Goal: Find specific page/section: Find specific page/section

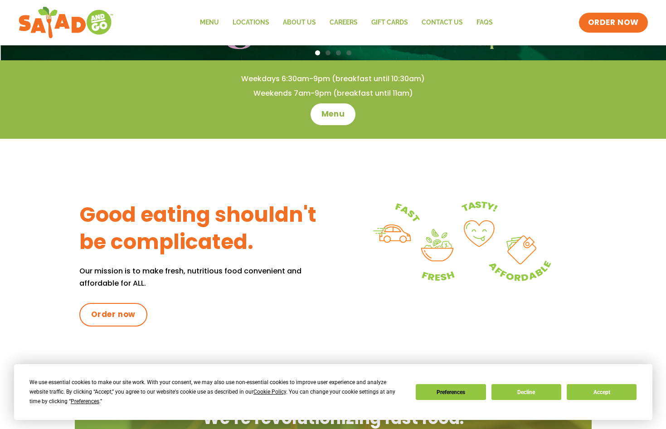
scroll to position [86, 0]
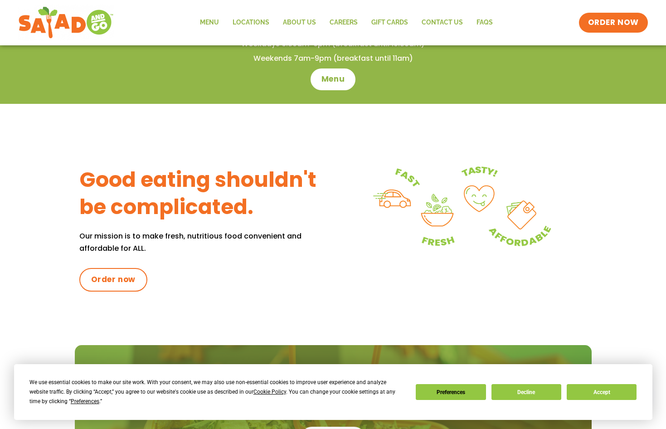
scroll to position [17, 0]
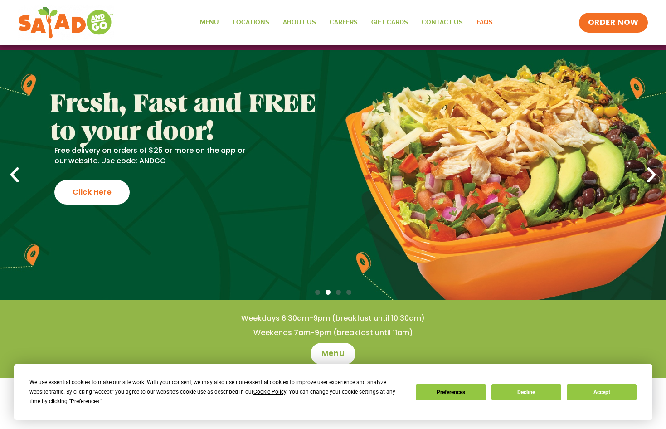
click at [481, 28] on link "FAQs" at bounding box center [484, 22] width 30 height 21
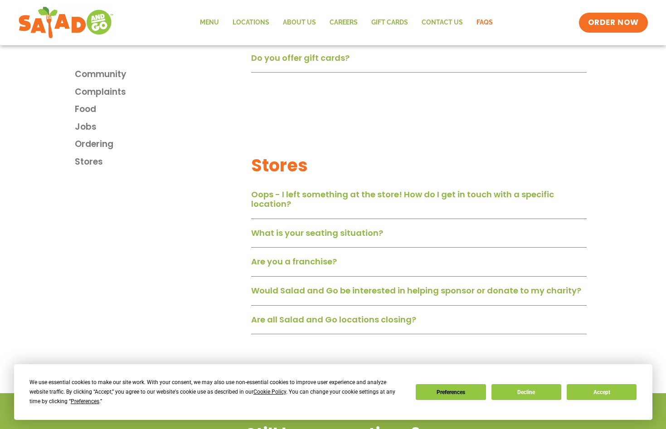
scroll to position [1326, 0]
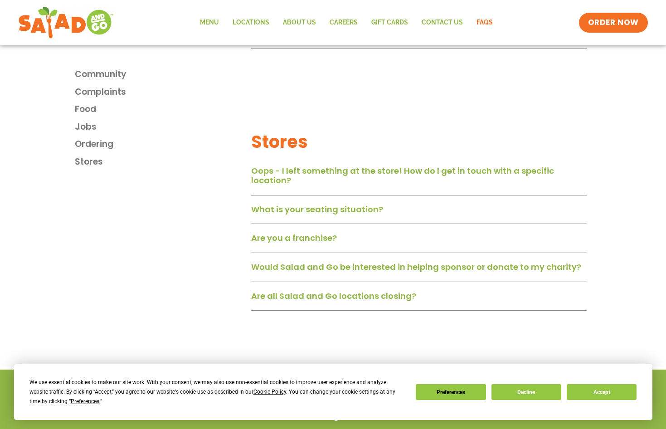
click at [341, 301] on link "Are all Salad and Go locations closing?" at bounding box center [333, 295] width 165 height 11
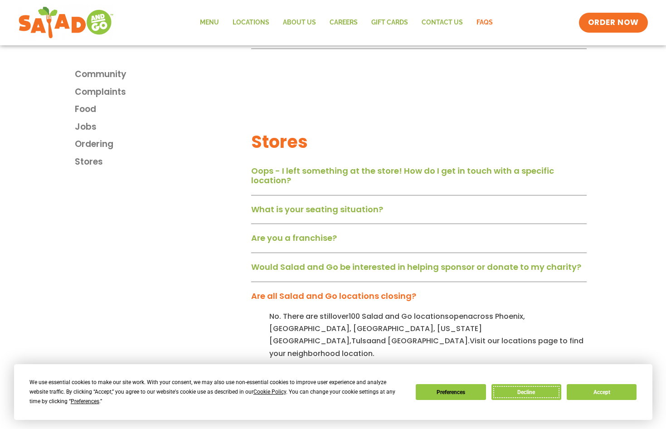
click at [548, 389] on button "Decline" at bounding box center [526, 392] width 70 height 16
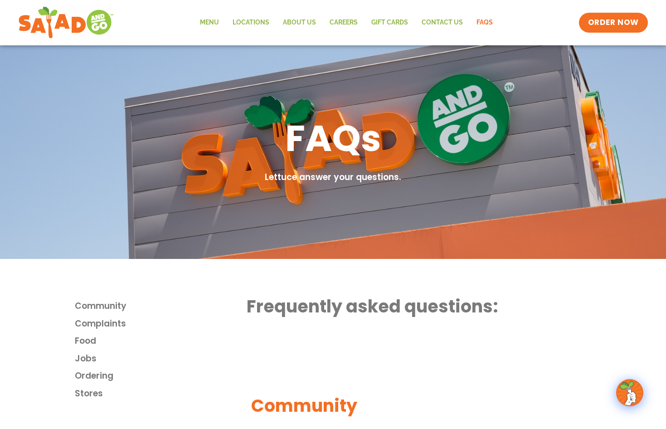
scroll to position [0, 0]
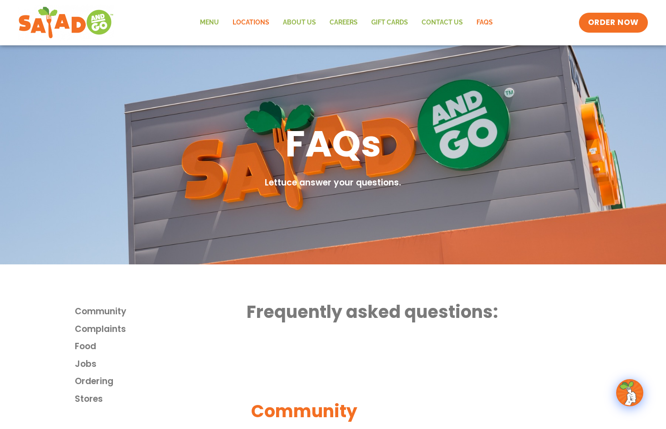
click at [256, 18] on link "Locations" at bounding box center [251, 22] width 50 height 21
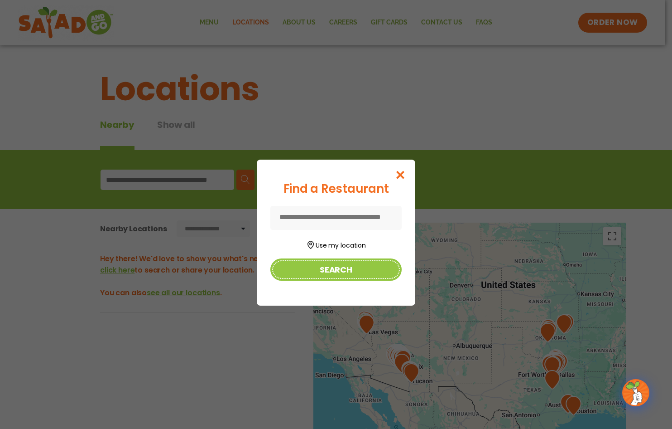
click at [348, 269] on button "Search" at bounding box center [336, 269] width 131 height 22
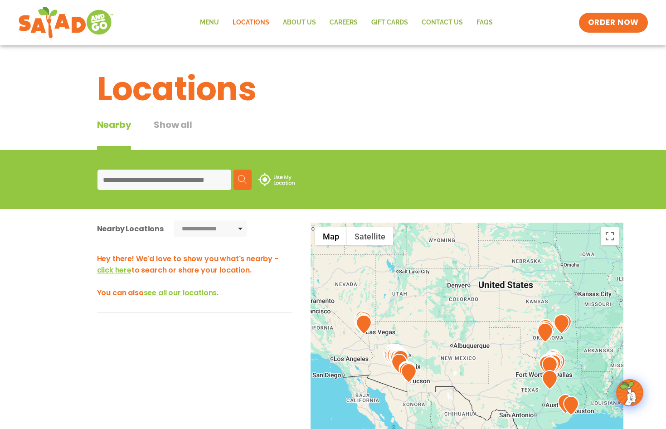
click at [162, 178] on input at bounding box center [164, 179] width 134 height 20
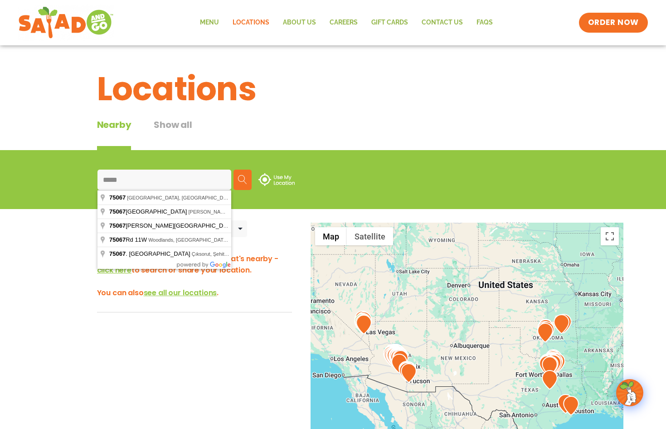
type input "*****"
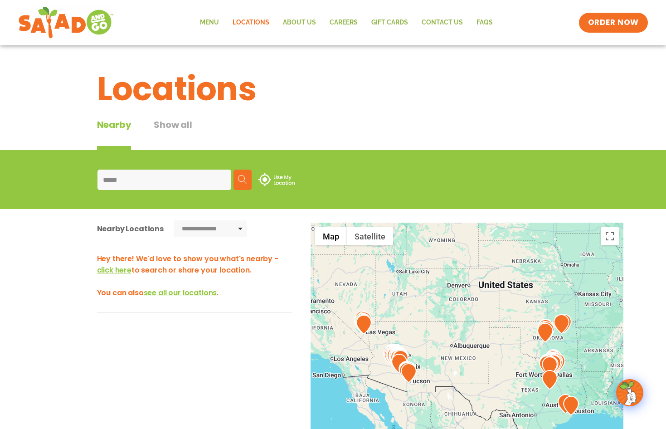
click at [243, 180] on img at bounding box center [242, 179] width 9 height 9
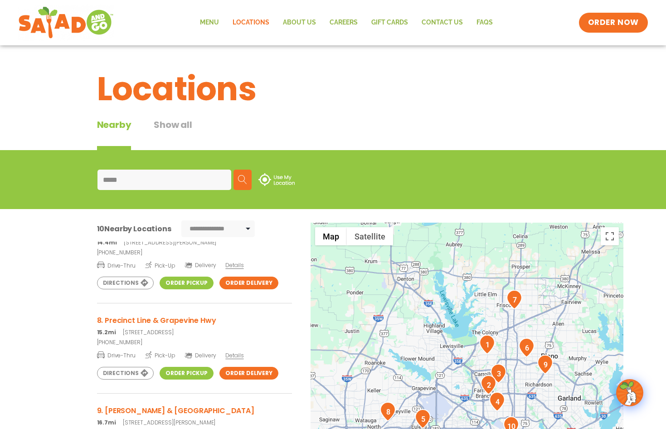
scroll to position [563, 0]
